Goal: Task Accomplishment & Management: Use online tool/utility

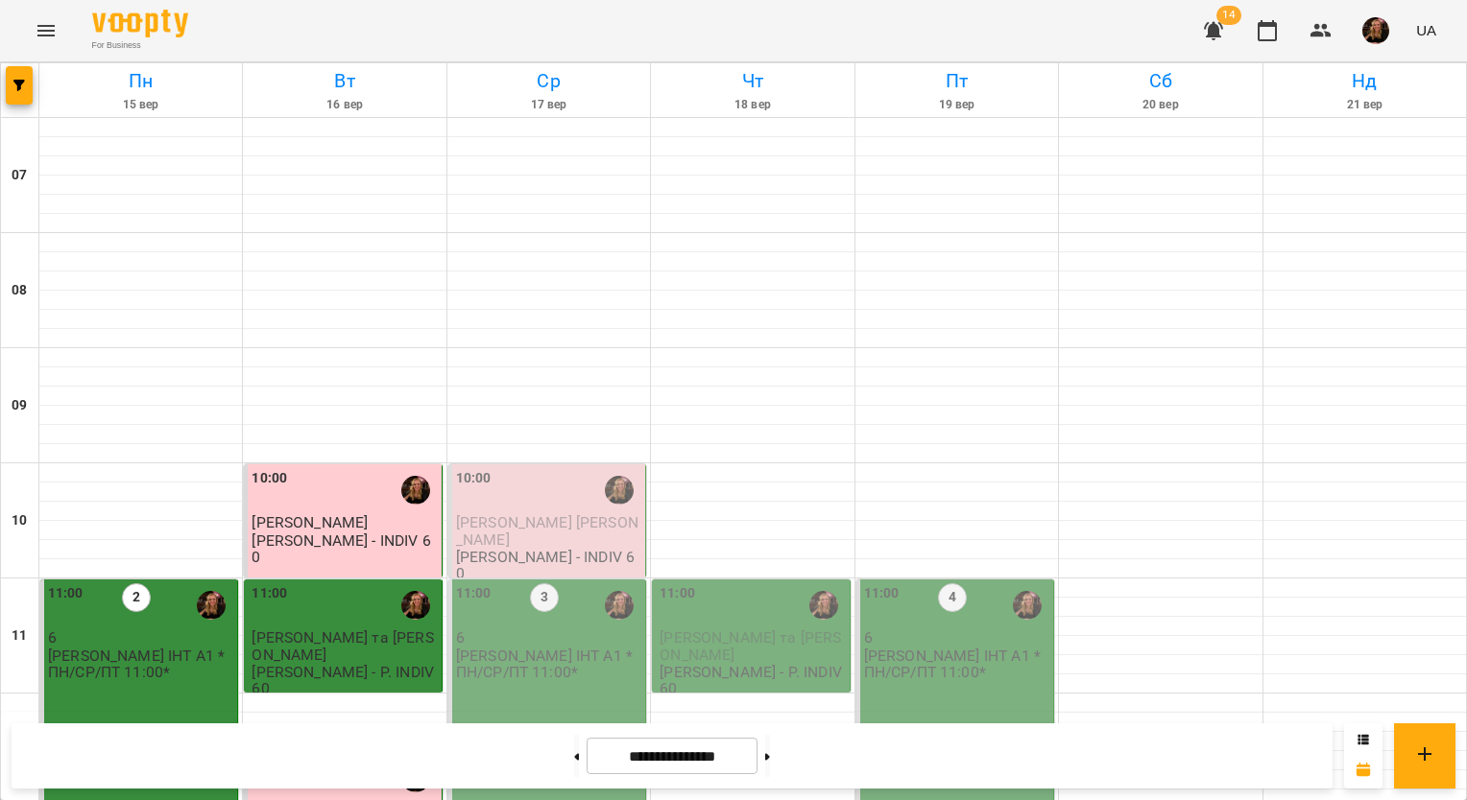
scroll to position [960, 0]
click at [1374, 24] on img "button" at bounding box center [1375, 30] width 27 height 27
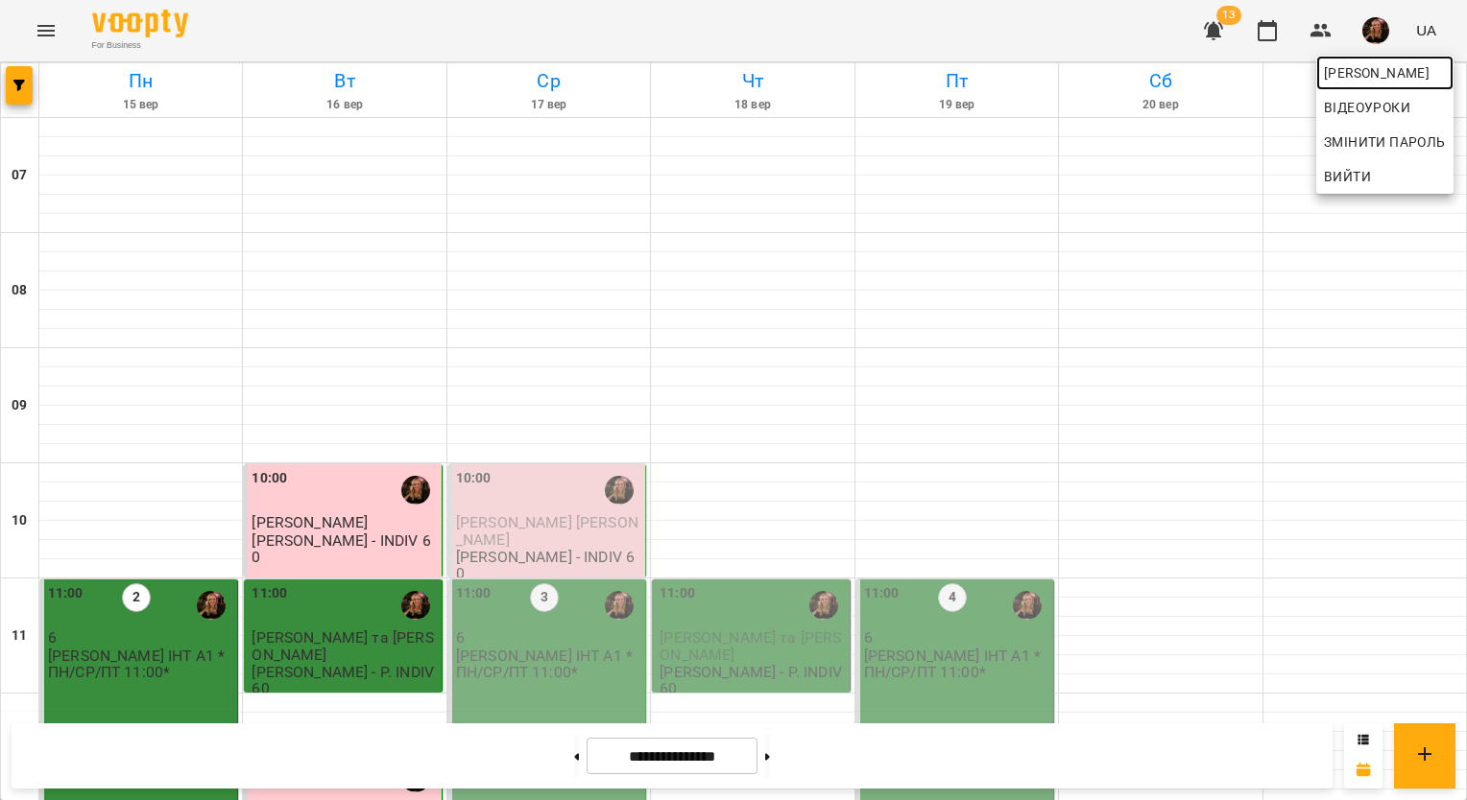
click at [1375, 67] on span "[PERSON_NAME]" at bounding box center [1385, 72] width 122 height 23
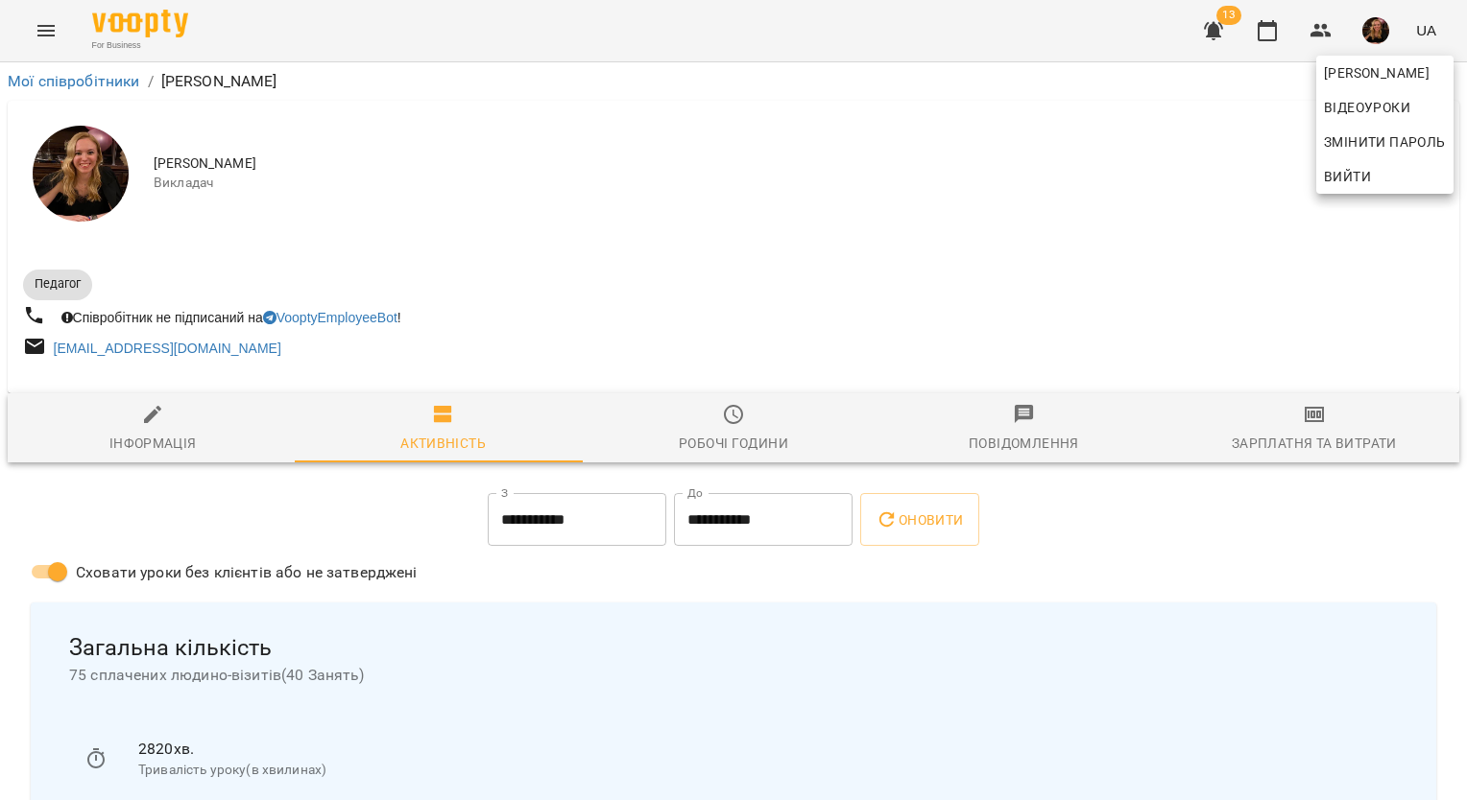
click at [1295, 425] on div at bounding box center [733, 400] width 1467 height 800
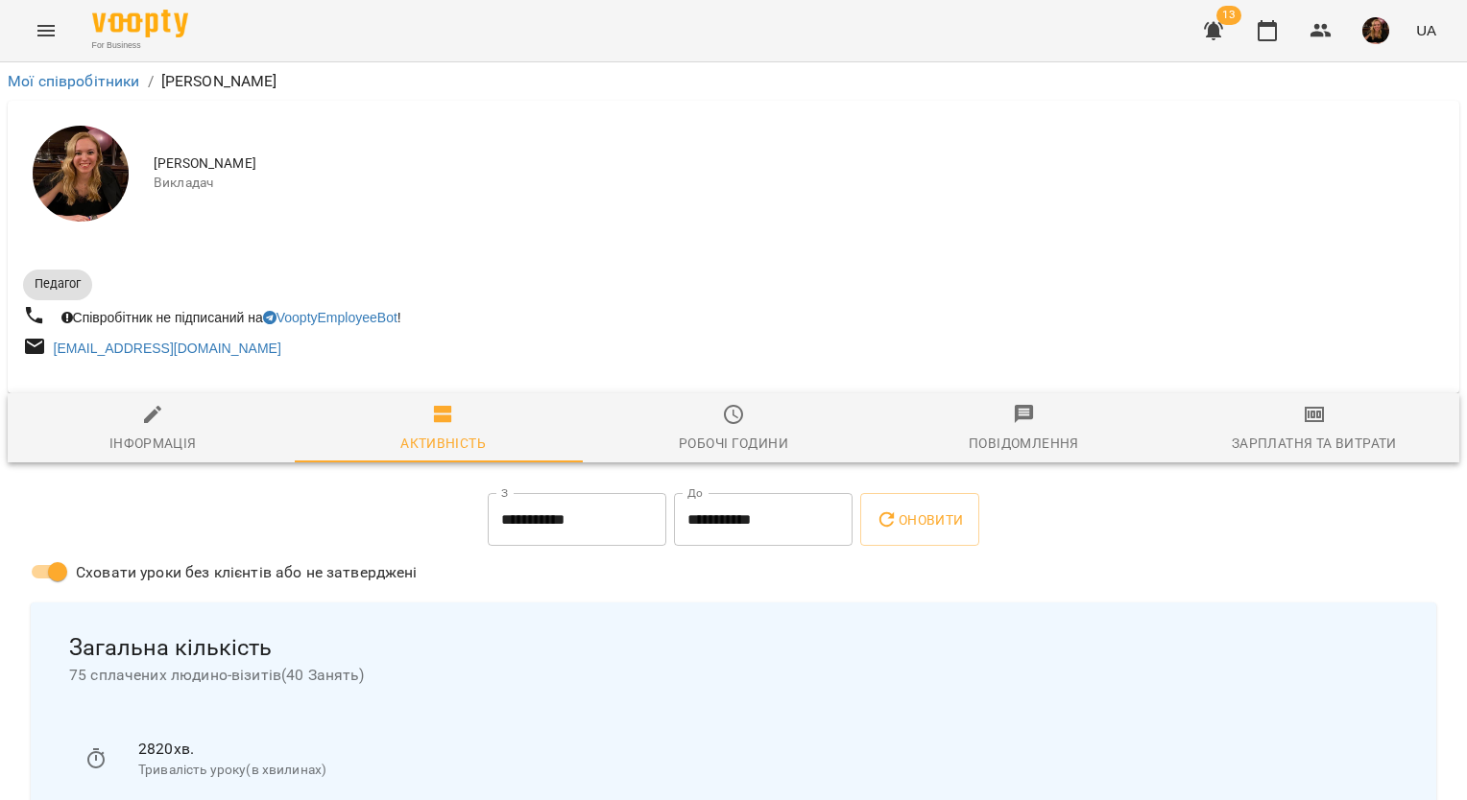
click at [1302, 424] on icon "button" at bounding box center [1313, 414] width 23 height 23
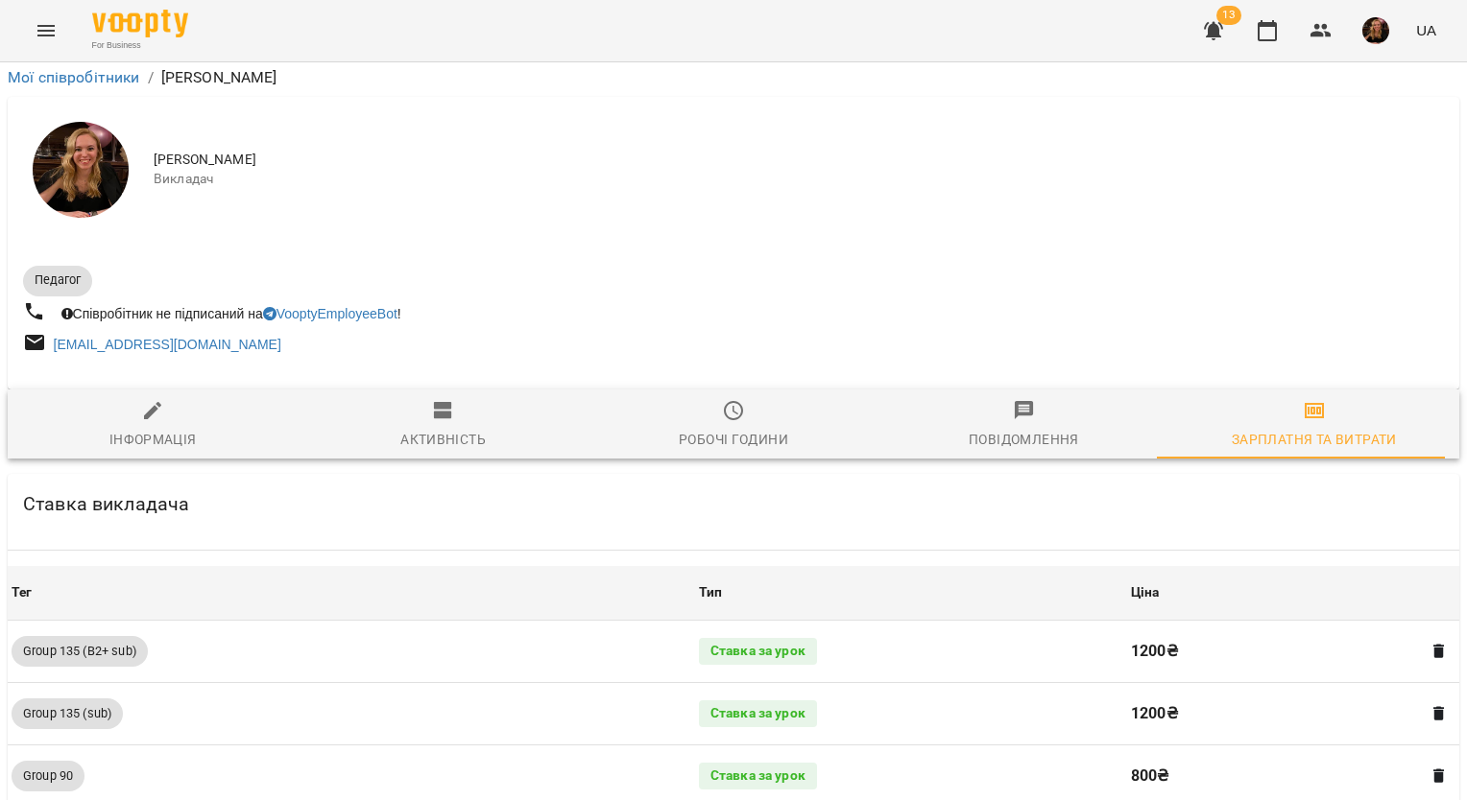
scroll to position [1946, 0]
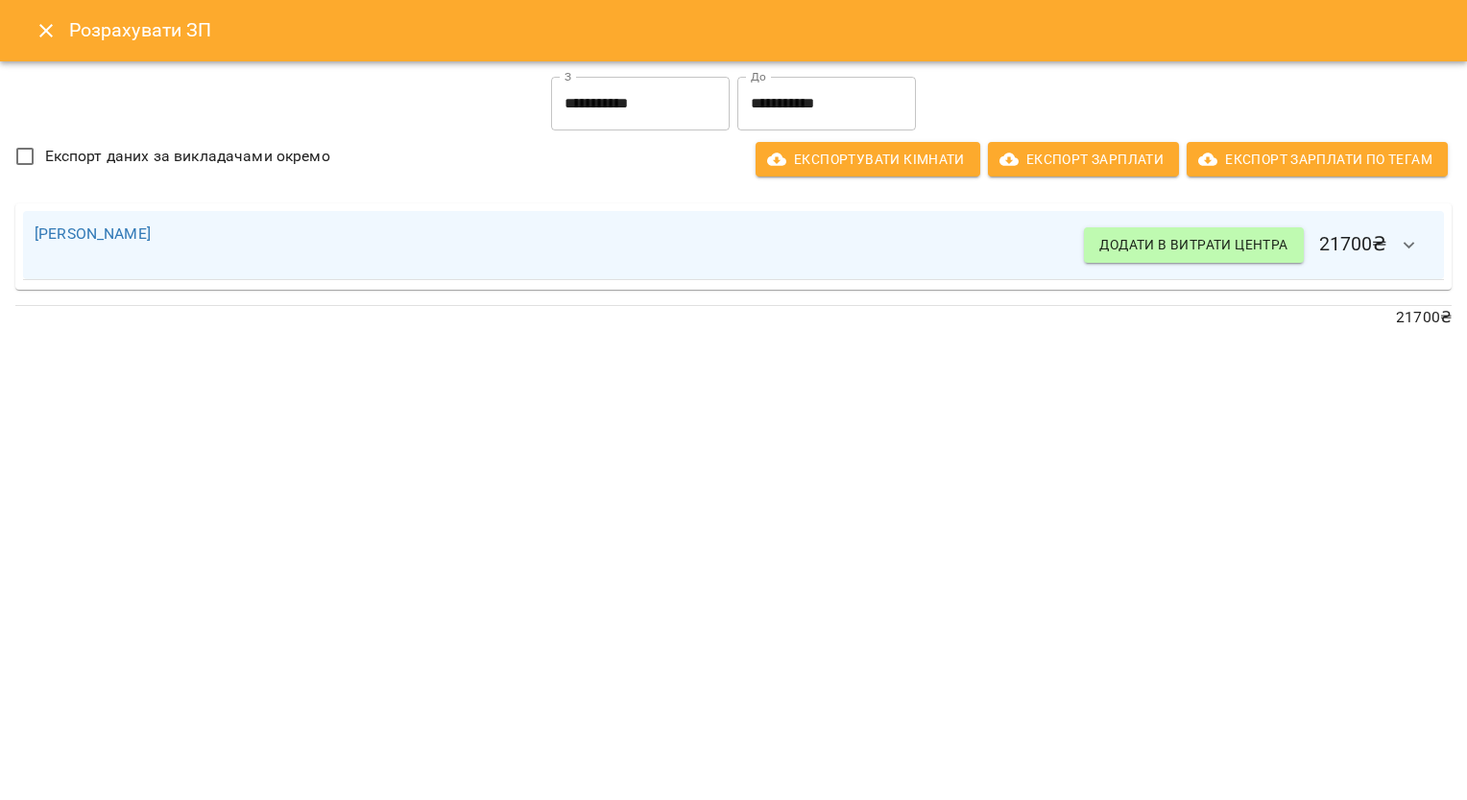
click at [676, 116] on input "**********" at bounding box center [640, 104] width 179 height 54
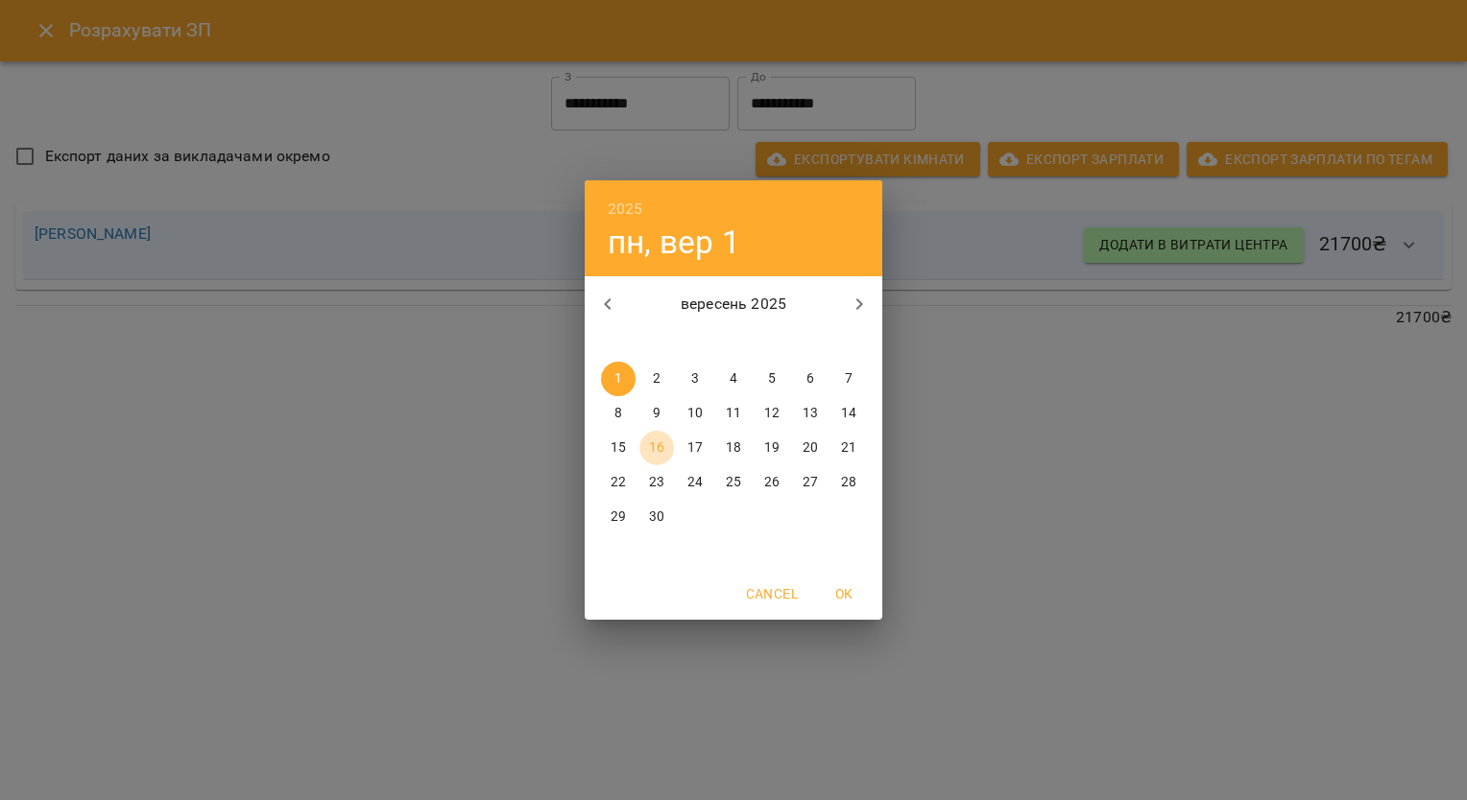
click at [653, 447] on p "16" at bounding box center [656, 448] width 15 height 19
type input "**********"
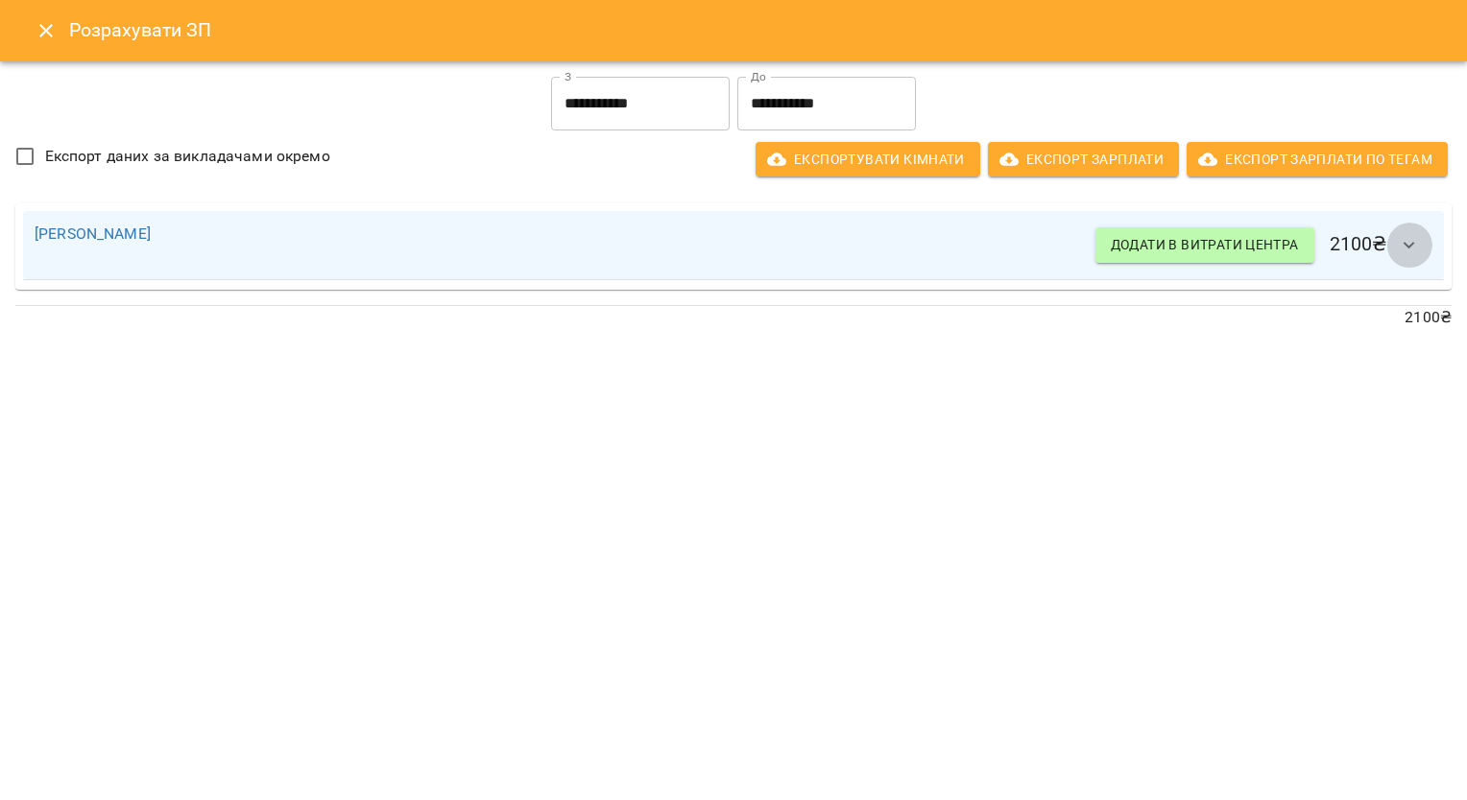
click at [1398, 234] on icon "button" at bounding box center [1408, 245] width 23 height 23
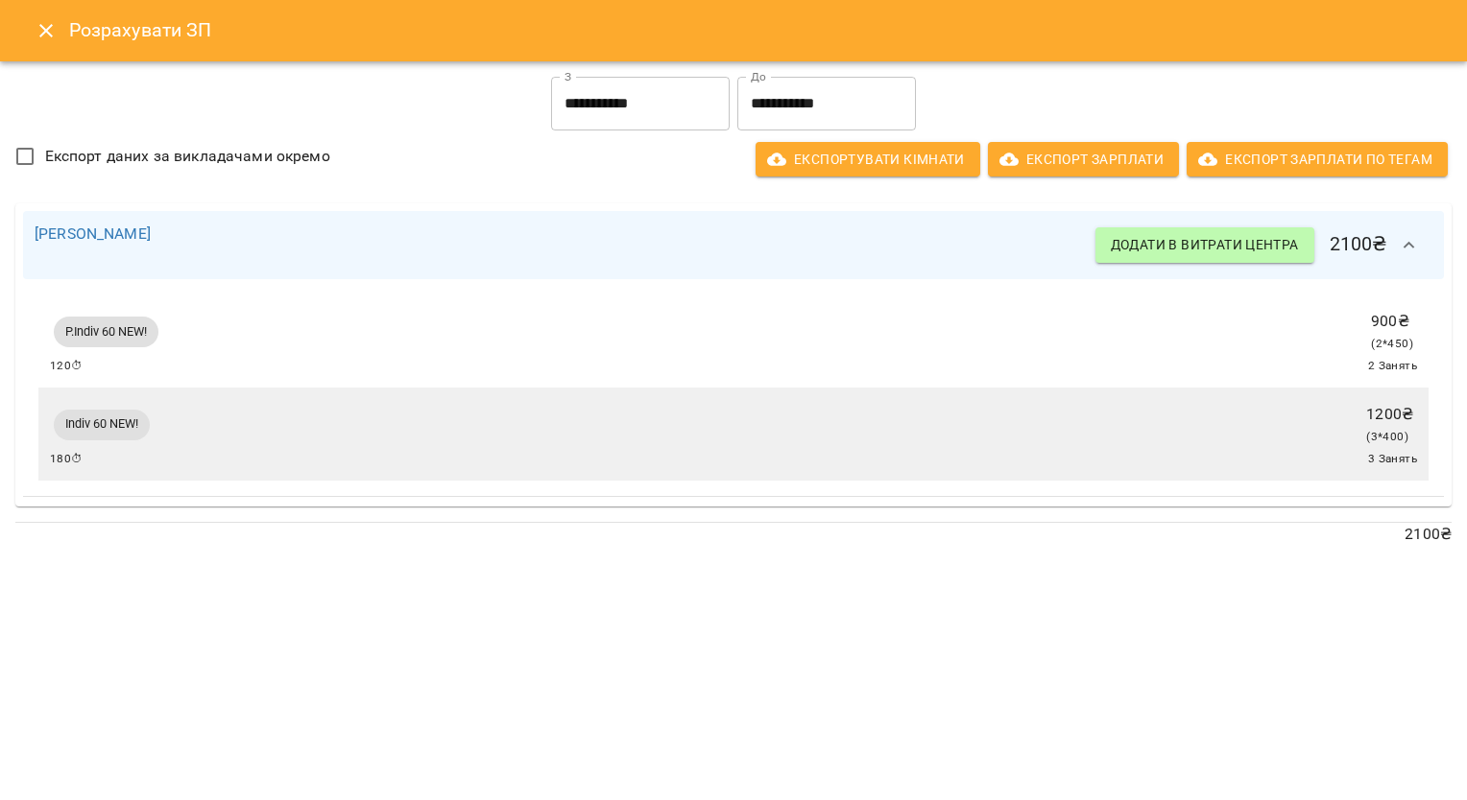
click at [1403, 248] on icon "button" at bounding box center [1408, 245] width 23 height 23
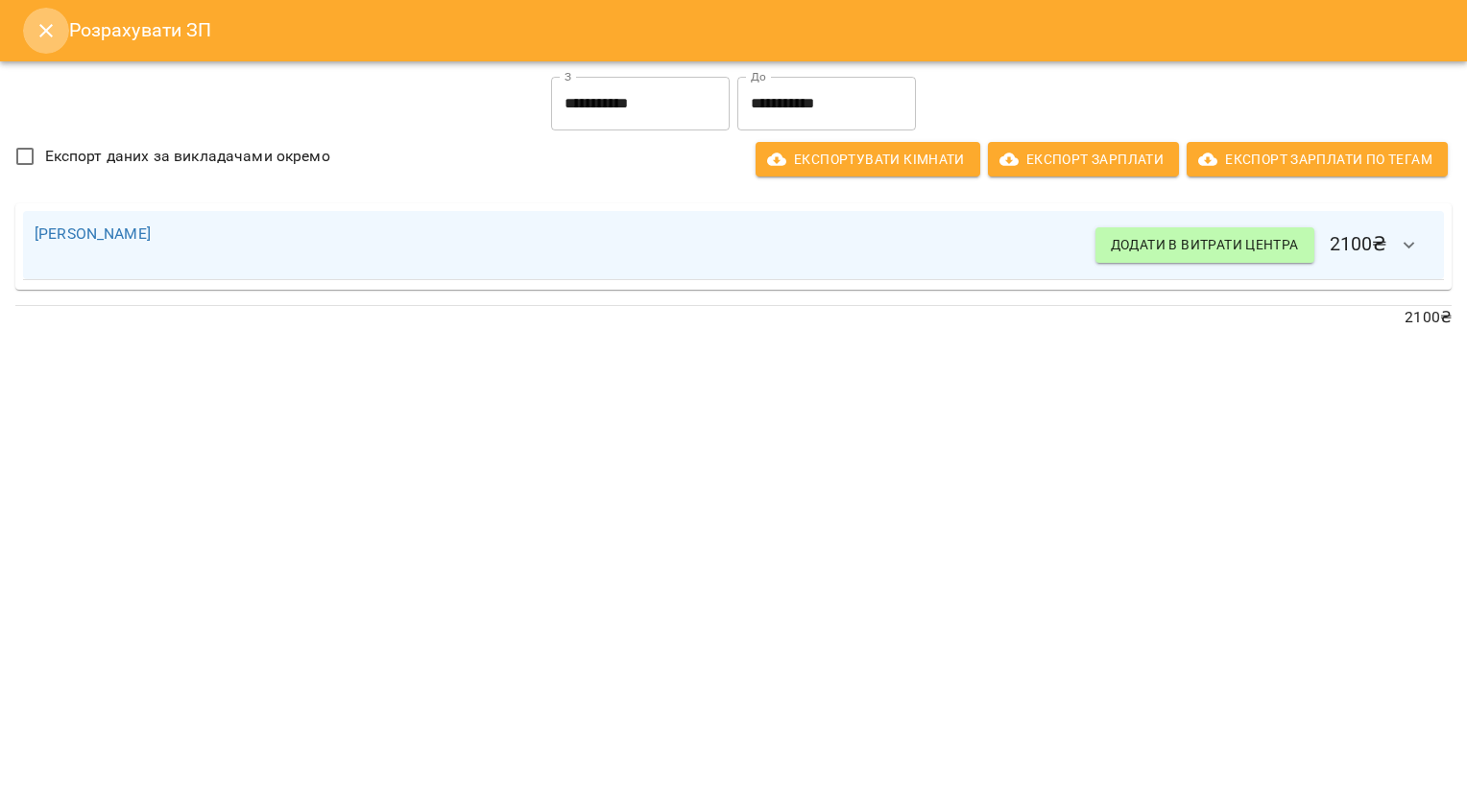
click at [49, 31] on icon "Close" at bounding box center [46, 30] width 23 height 23
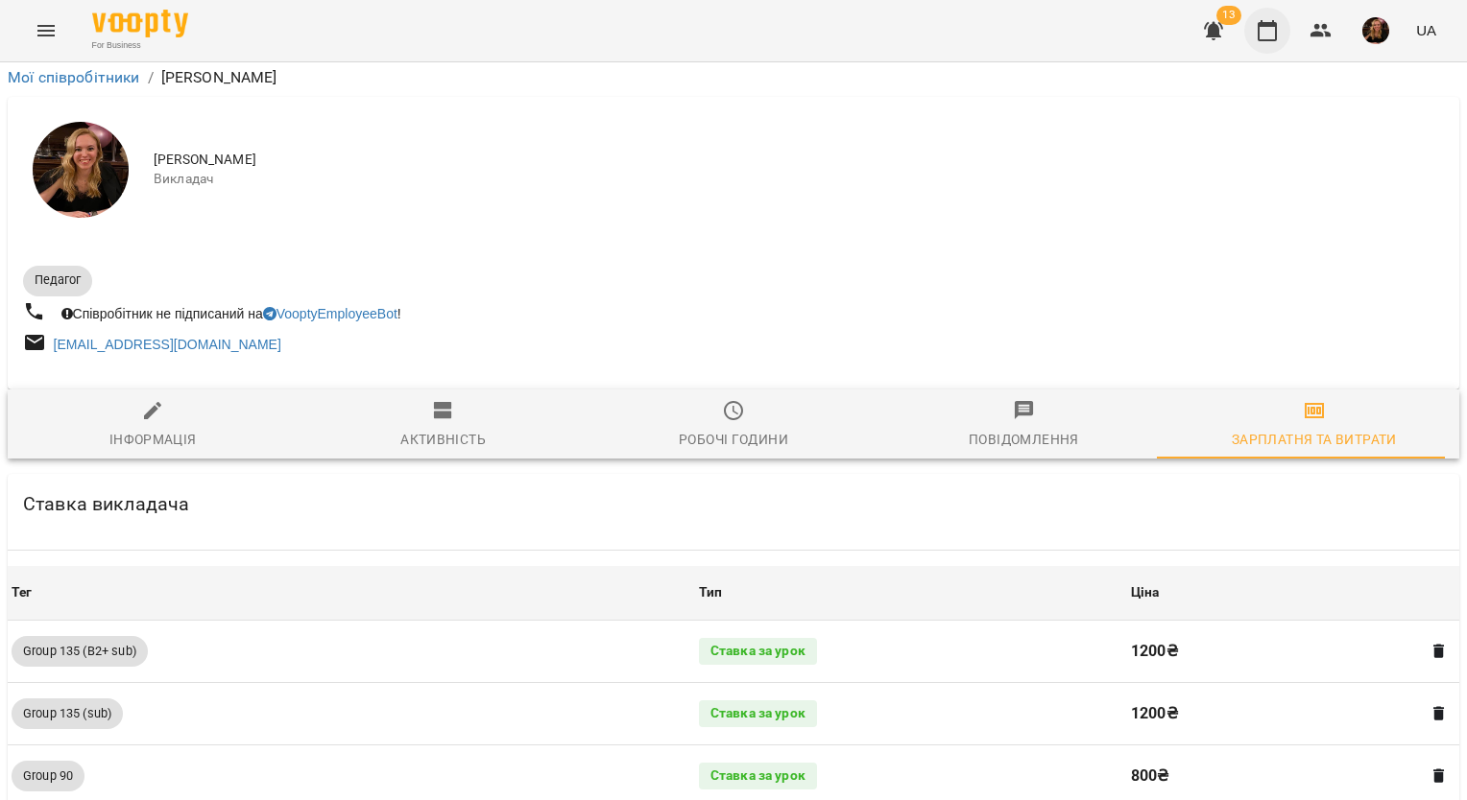
click at [1266, 31] on icon "button" at bounding box center [1266, 30] width 23 height 23
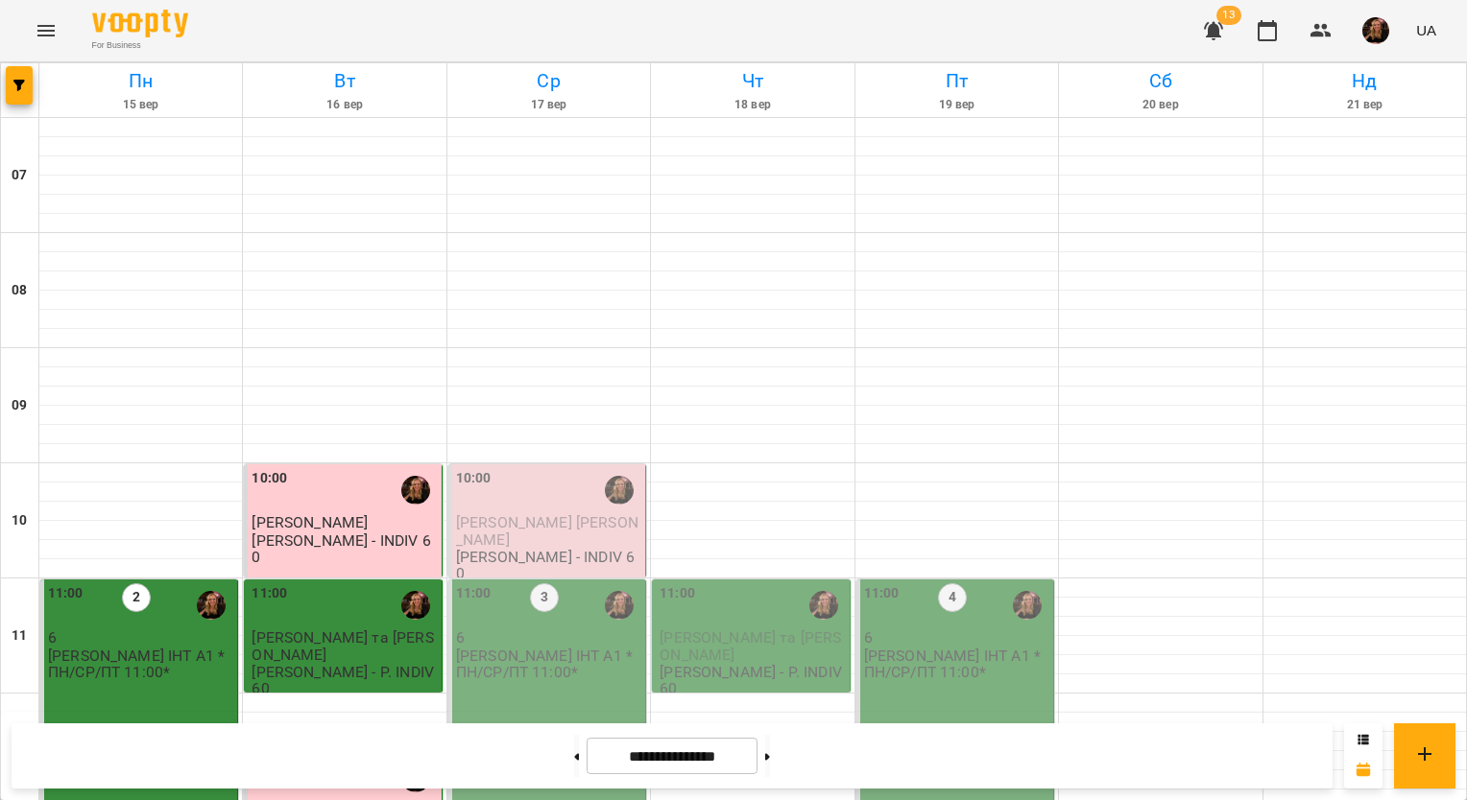
scroll to position [288, 0]
click at [581, 549] on p "[PERSON_NAME] - INDIV 60" at bounding box center [548, 566] width 185 height 34
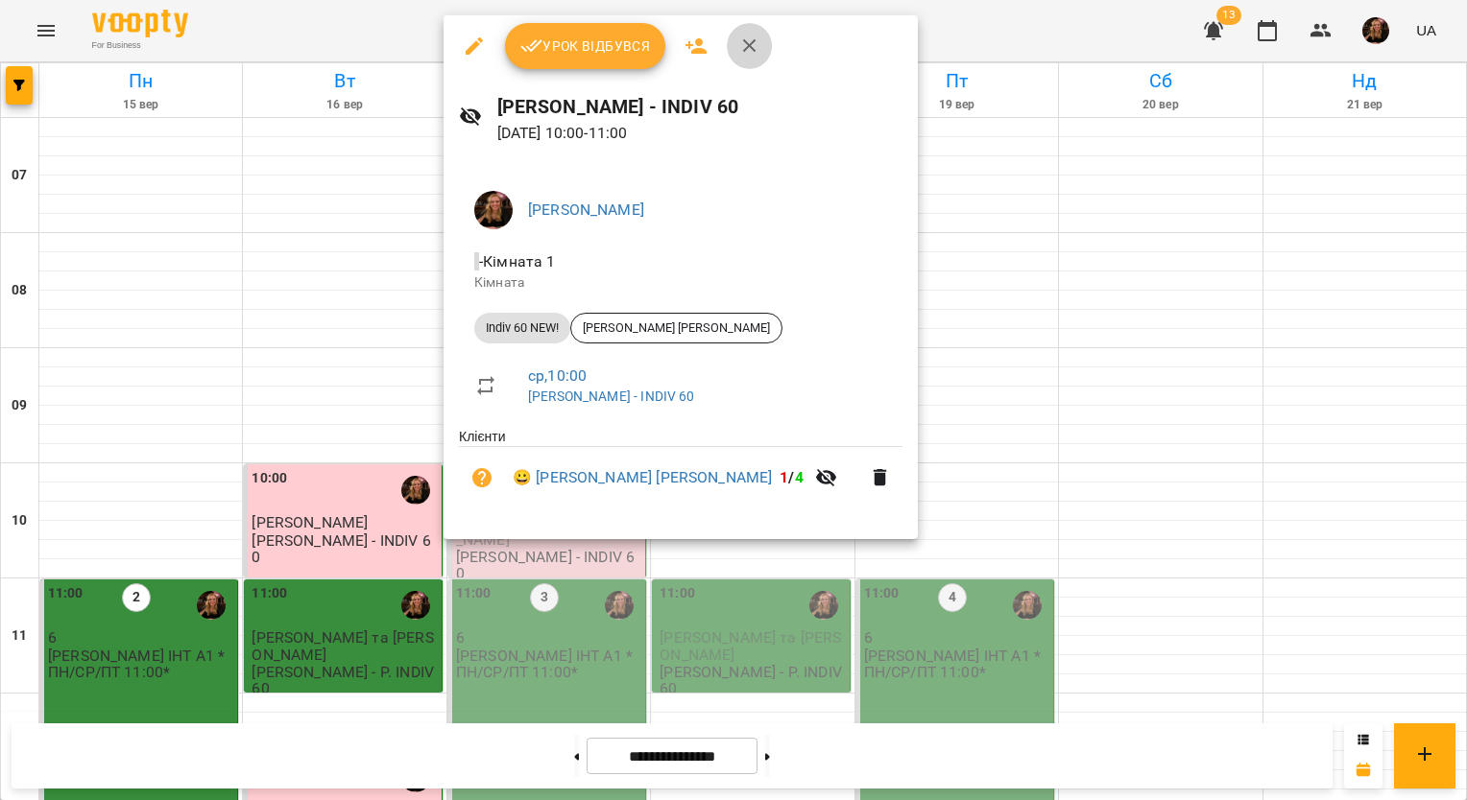
click at [754, 49] on icon "button" at bounding box center [749, 46] width 23 height 23
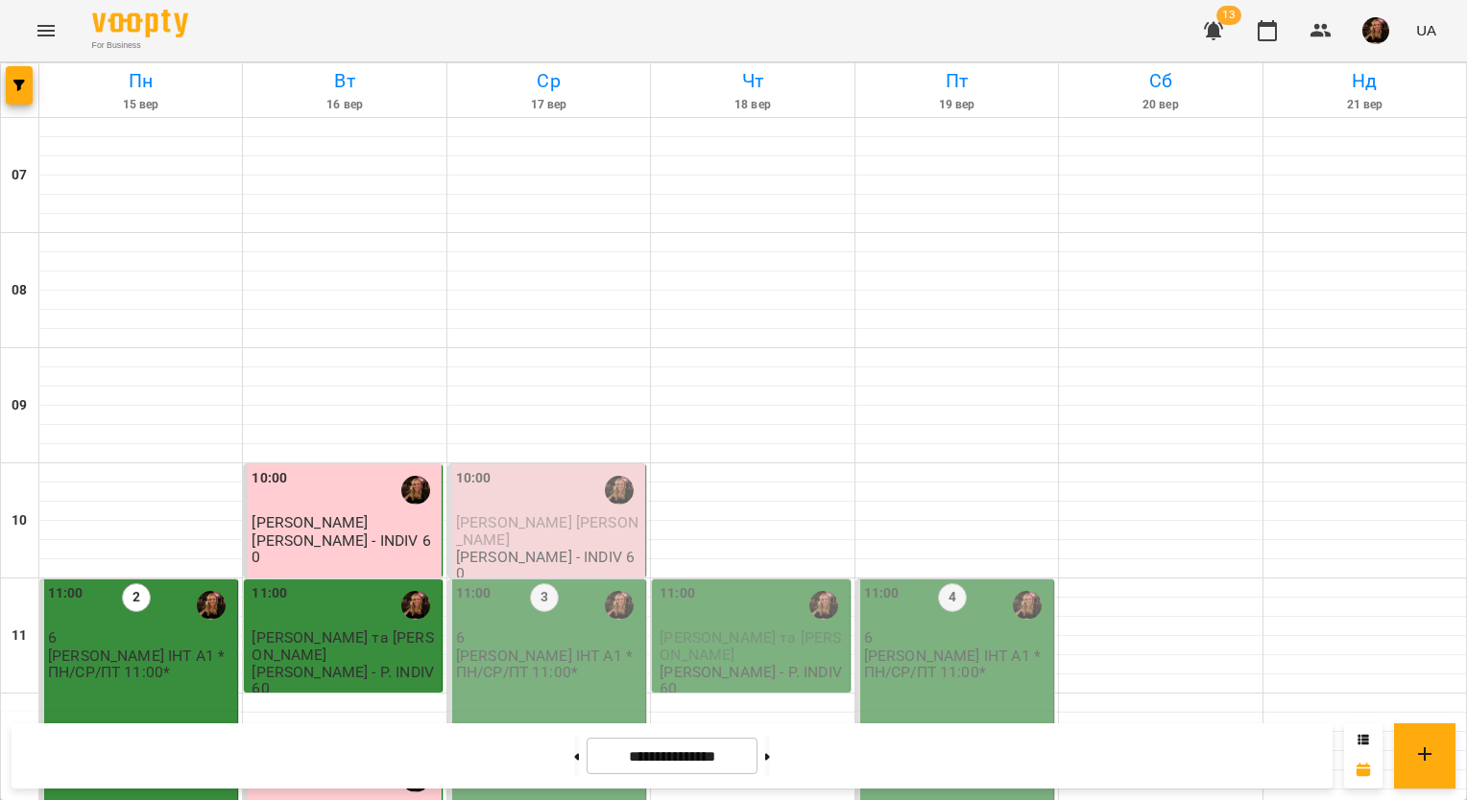
scroll to position [672, 0]
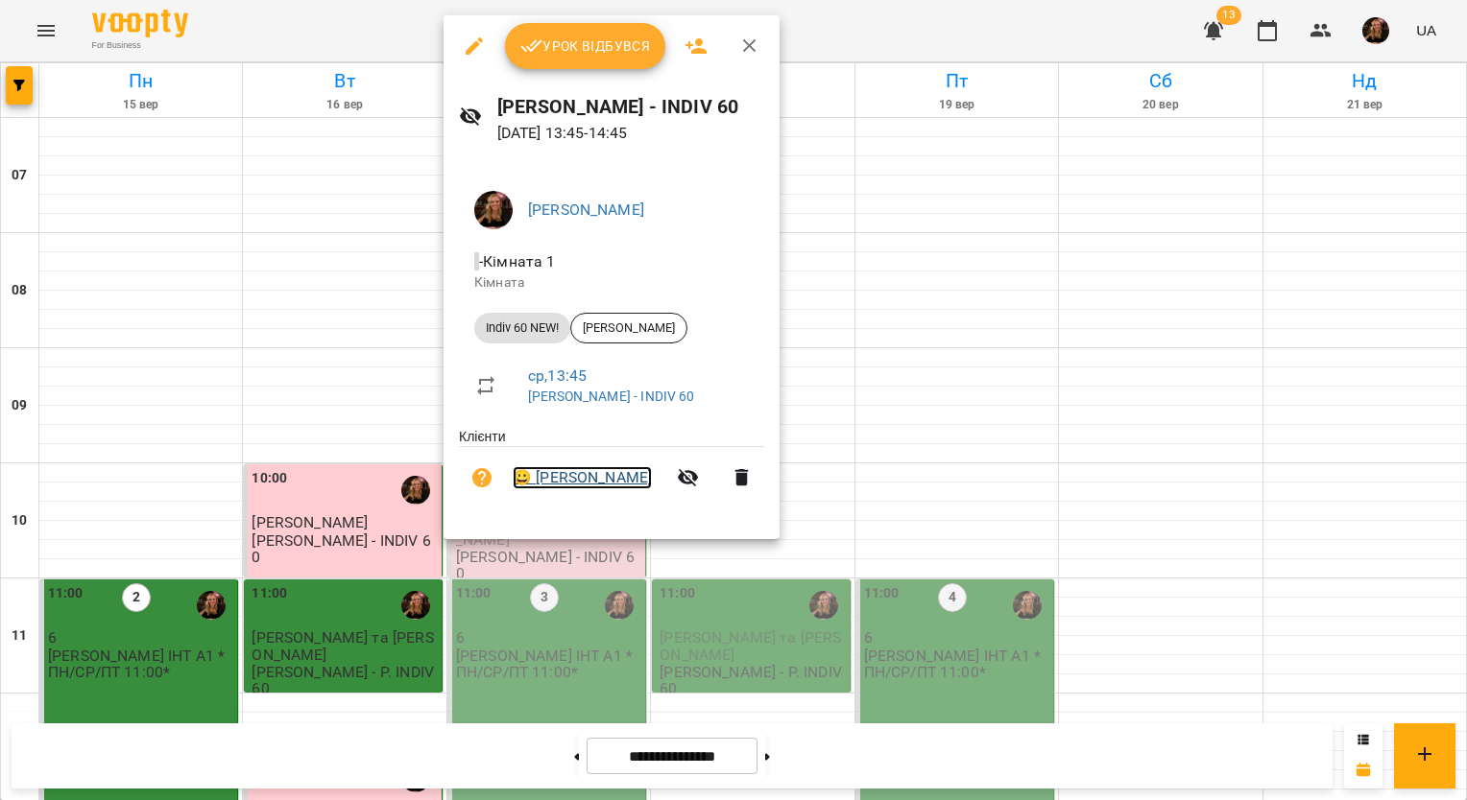
click at [610, 485] on link "😀 [PERSON_NAME]" at bounding box center [582, 477] width 139 height 23
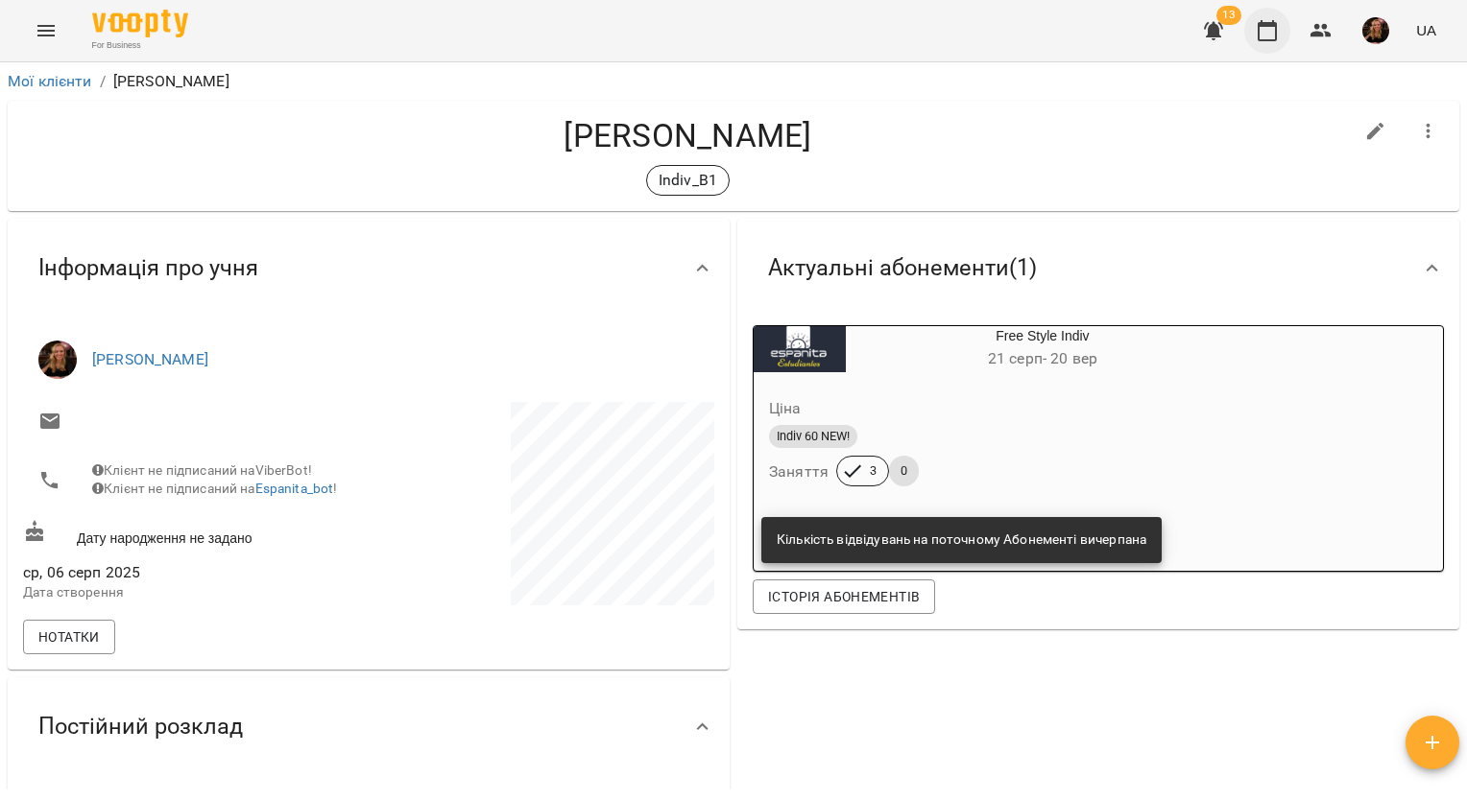
click at [1263, 31] on icon "button" at bounding box center [1266, 30] width 23 height 23
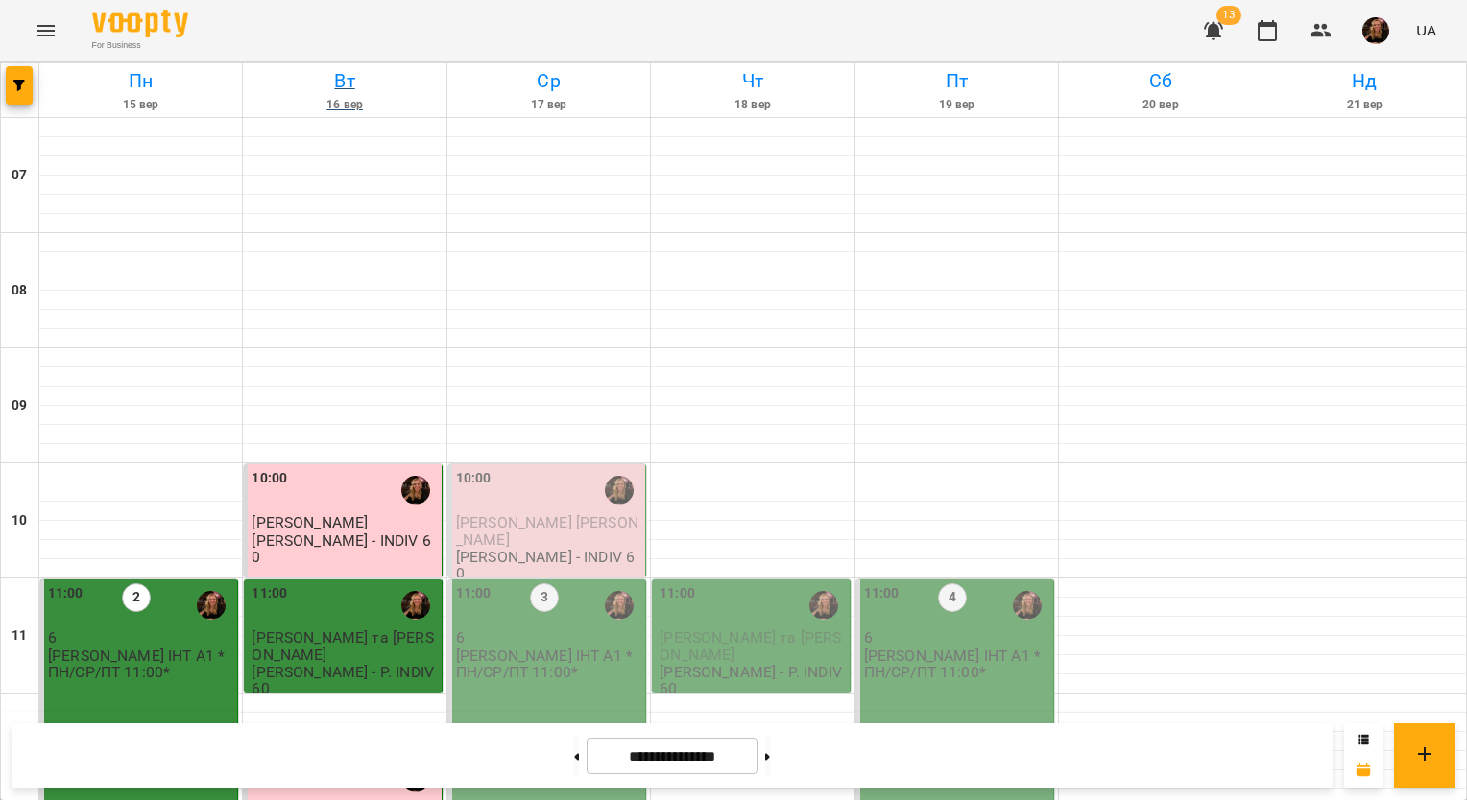
scroll to position [862, 0]
